Goal: Check status: Check status

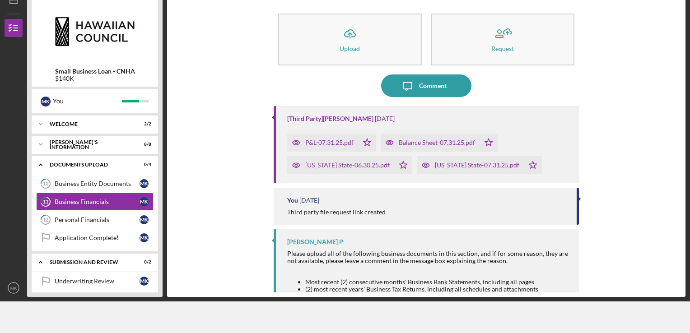
scroll to position [23, 0]
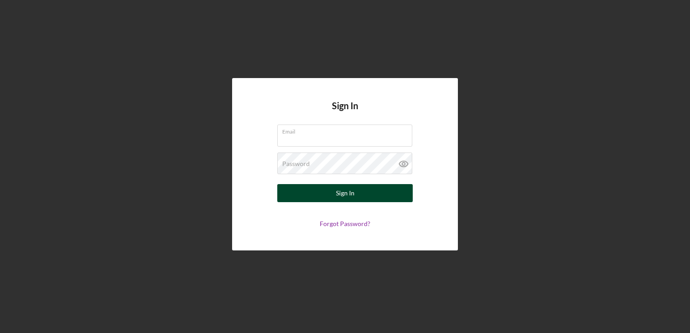
type input "[EMAIL_ADDRESS][DOMAIN_NAME]"
click at [331, 193] on button "Sign In" at bounding box center [344, 193] width 135 height 18
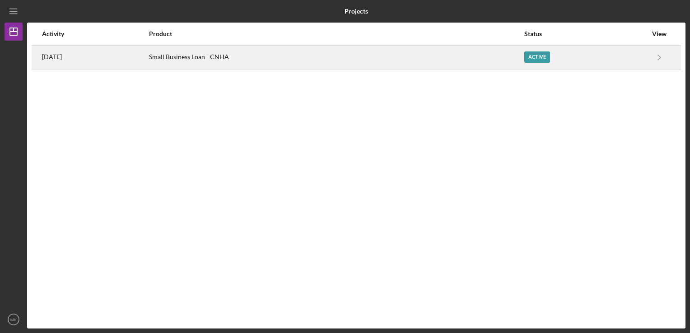
click at [550, 59] on div "Active" at bounding box center [537, 56] width 26 height 11
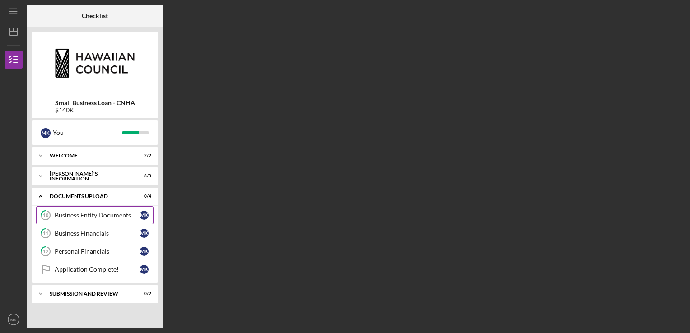
click at [102, 215] on div "Business Entity Documents" at bounding box center [97, 215] width 85 height 7
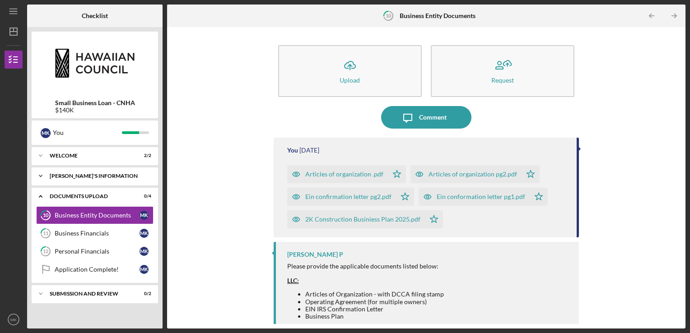
click at [101, 182] on div "Icon/Expander [PERSON_NAME]'S INFORMATION 8 / 8" at bounding box center [95, 176] width 126 height 18
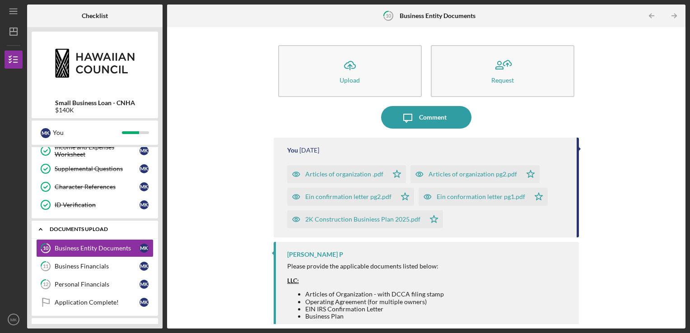
scroll to position [131, 0]
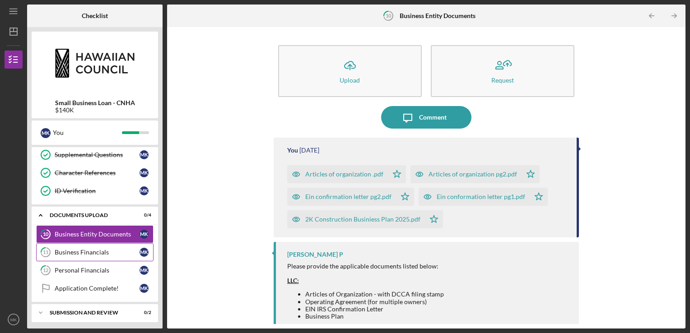
click at [89, 252] on div "Business Financials" at bounding box center [97, 252] width 85 height 7
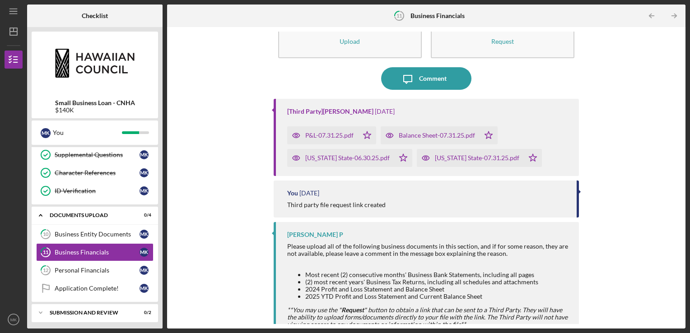
scroll to position [91, 0]
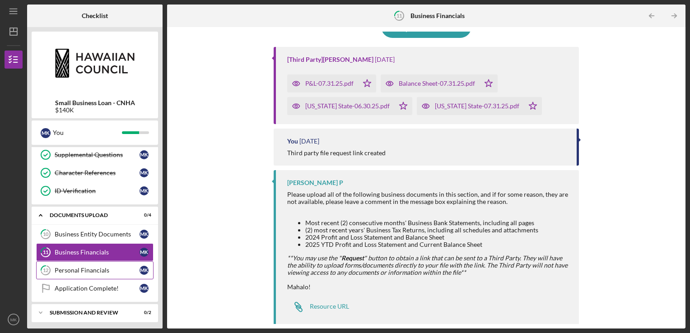
click at [92, 267] on div "Personal Financials" at bounding box center [97, 270] width 85 height 7
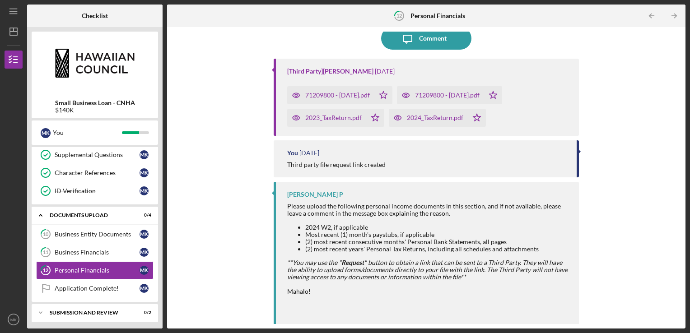
scroll to position [90, 0]
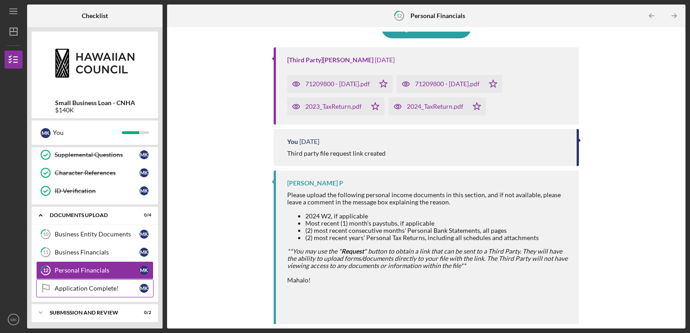
click at [99, 282] on link "Application Complete! Application Complete! M K" at bounding box center [94, 289] width 117 height 18
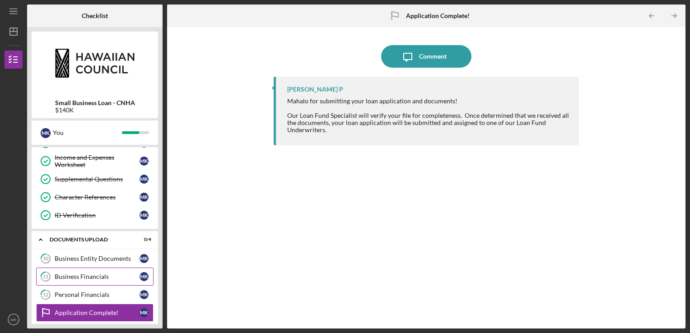
scroll to position [131, 0]
